Goal: Task Accomplishment & Management: Use online tool/utility

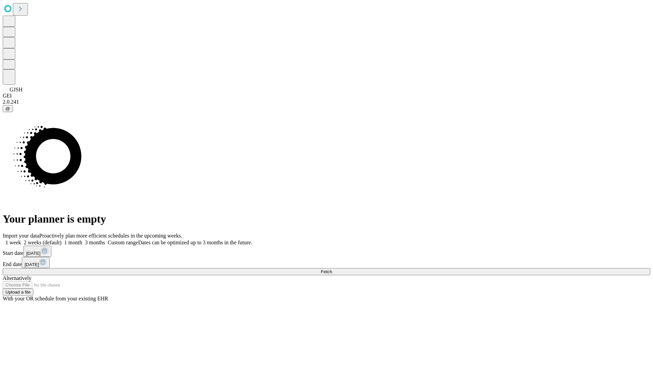
click at [332, 269] on span "Fetch" at bounding box center [325, 271] width 11 height 5
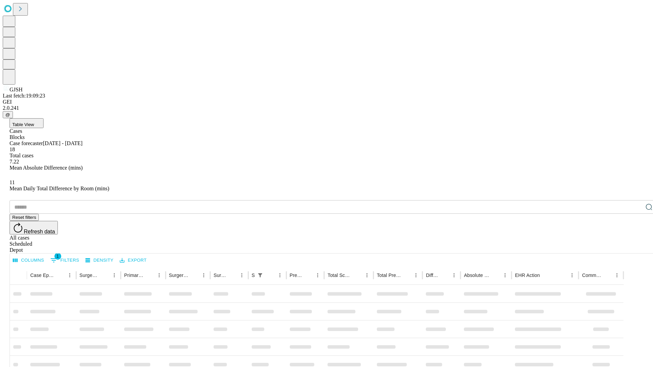
click at [635, 247] on div "Depot" at bounding box center [333, 250] width 647 height 6
